Goal: Use online tool/utility

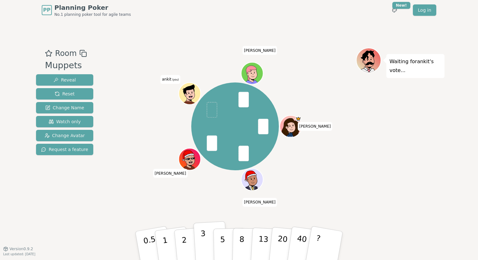
click at [201, 246] on p "3" at bounding box center [203, 246] width 7 height 34
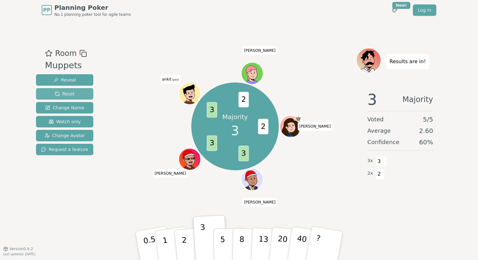
click at [64, 96] on span "Reset" at bounding box center [65, 94] width 20 height 6
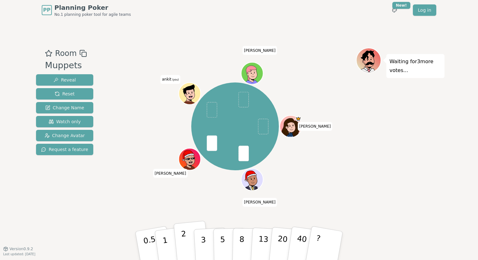
click at [191, 242] on button "2" at bounding box center [191, 246] width 36 height 50
click at [188, 243] on button "2" at bounding box center [191, 246] width 36 height 50
click at [184, 241] on p "2" at bounding box center [185, 246] width 8 height 34
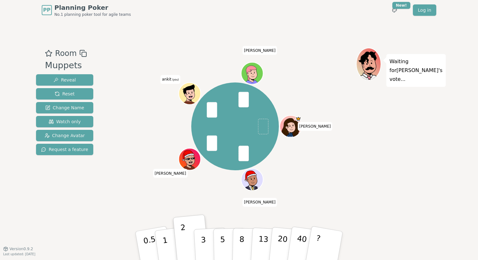
click at [372, 159] on div "Waiting for [PERSON_NAME] 's vote..." at bounding box center [400, 135] width 88 height 174
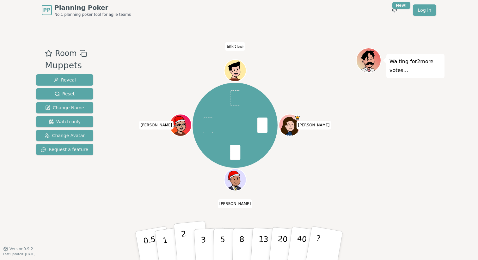
click at [189, 239] on button "2" at bounding box center [191, 246] width 36 height 50
